Goal: Task Accomplishment & Management: Manage account settings

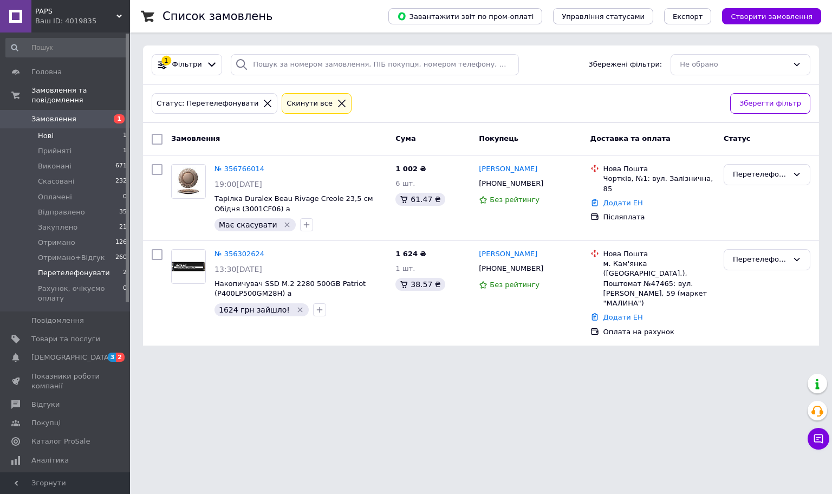
click at [108, 128] on li "Нові 1" at bounding box center [66, 135] width 133 height 15
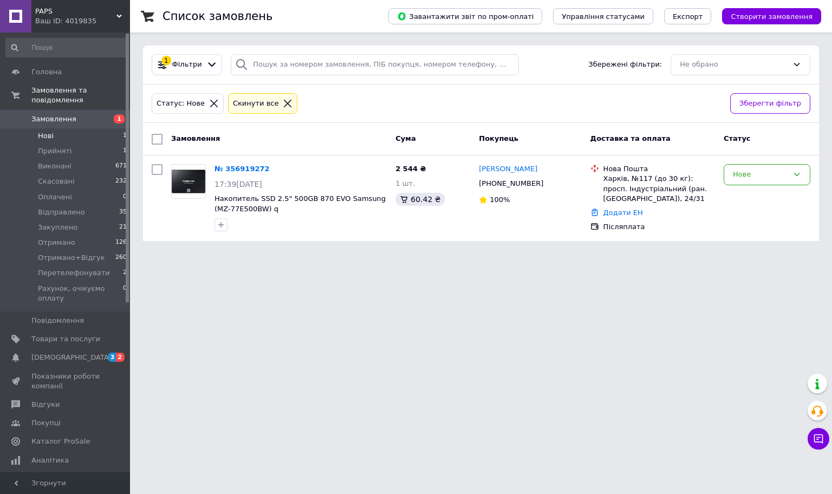
click at [107, 11] on span "PAPS" at bounding box center [75, 11] width 81 height 10
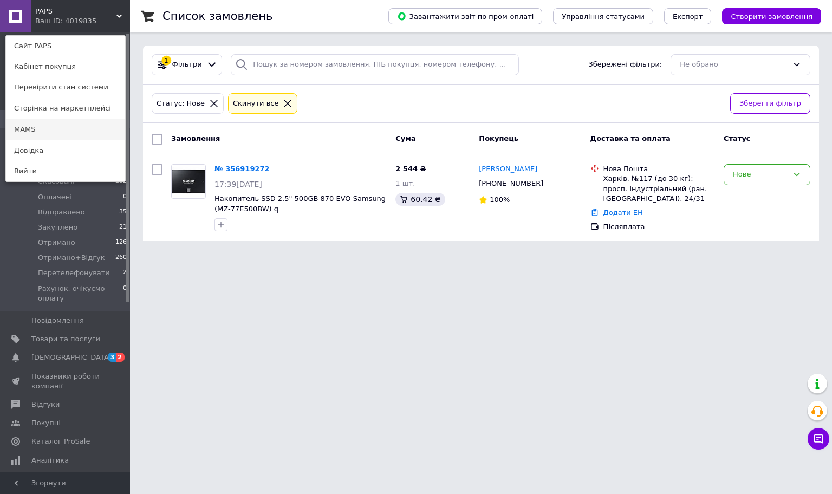
click at [73, 131] on link "MAMS" at bounding box center [65, 129] width 119 height 21
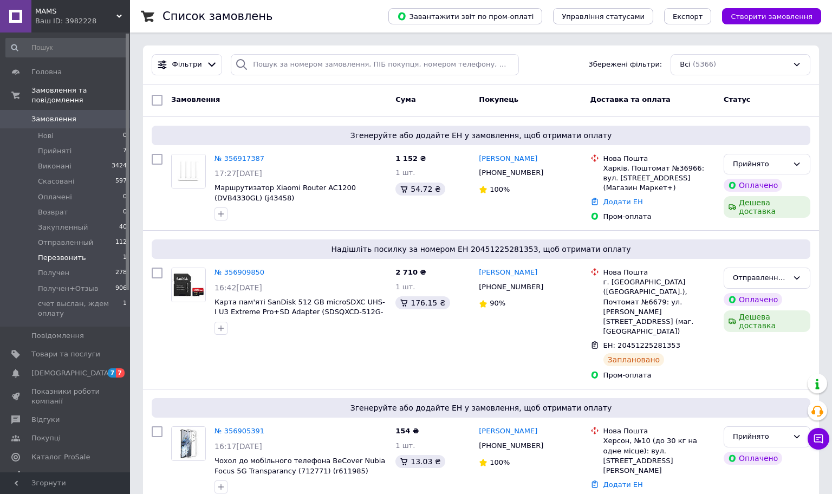
click at [77, 253] on span "Перезвонить" at bounding box center [62, 258] width 48 height 10
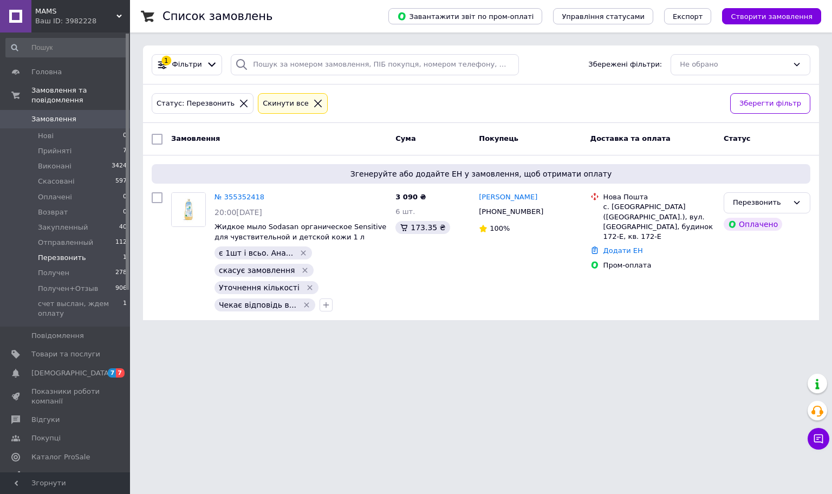
click at [70, 11] on span "MAMS" at bounding box center [75, 11] width 81 height 10
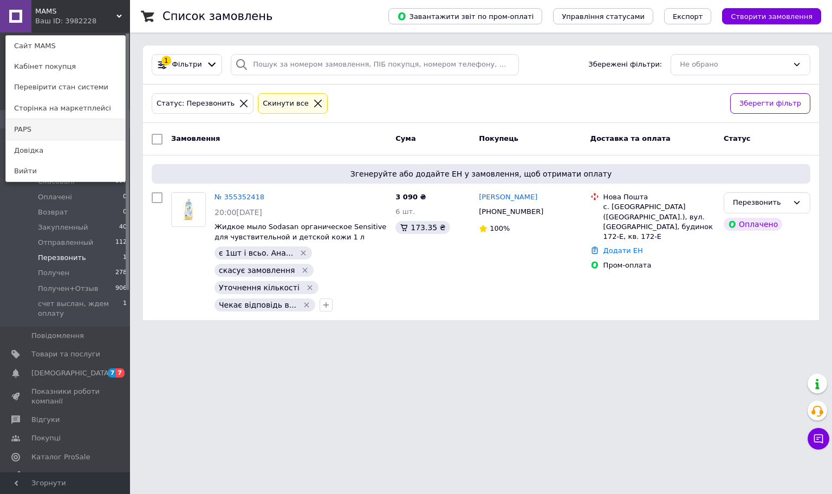
click at [58, 123] on link "PAPS" at bounding box center [65, 129] width 119 height 21
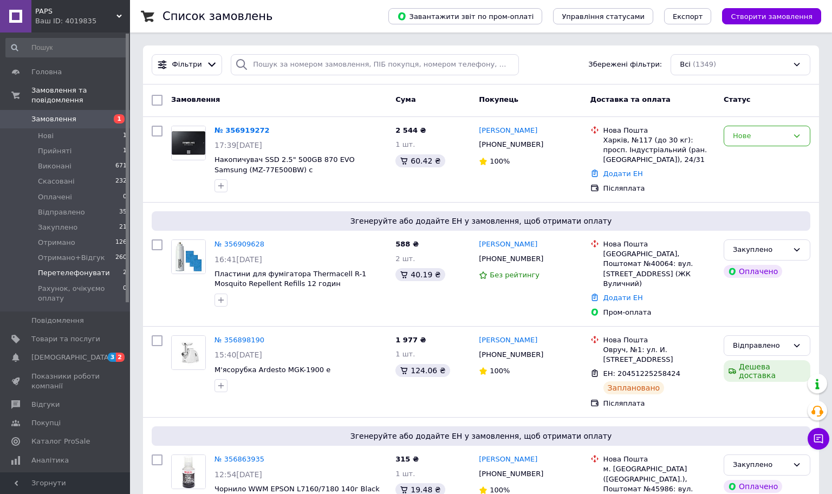
click at [75, 268] on span "Перетелефонувати" at bounding box center [74, 273] width 72 height 10
